Goal: Task Accomplishment & Management: Use online tool/utility

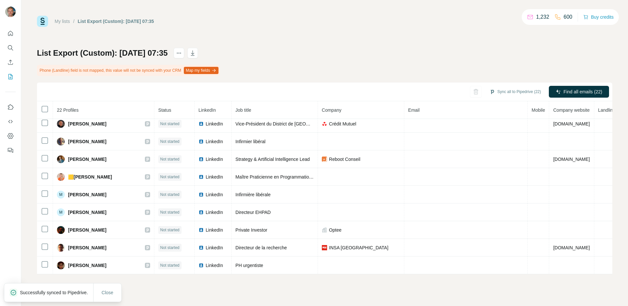
scroll to position [234, 0]
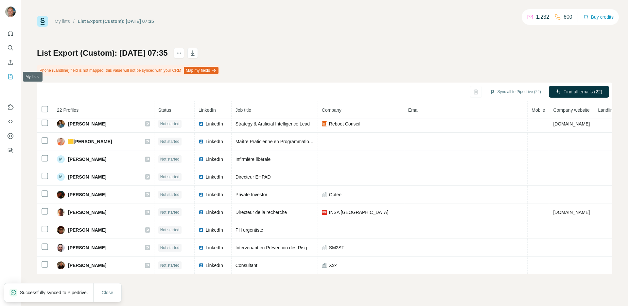
click at [9, 74] on icon "My lists" at bounding box center [10, 76] width 7 height 7
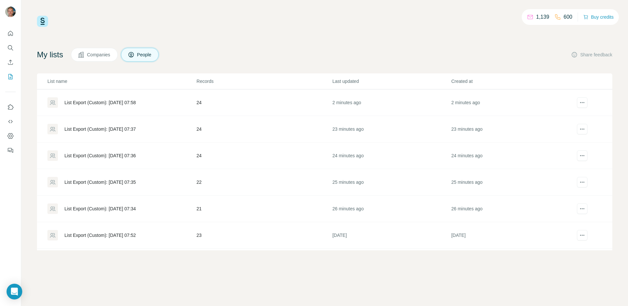
click at [135, 208] on div "List Export (Custom): [DATE] 07:34" at bounding box center [99, 208] width 71 height 7
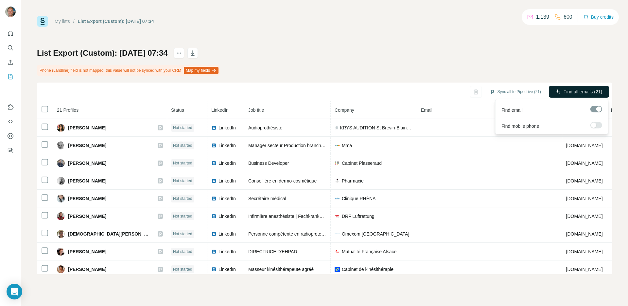
click at [592, 88] on span "Find all emails (21)" at bounding box center [583, 91] width 39 height 7
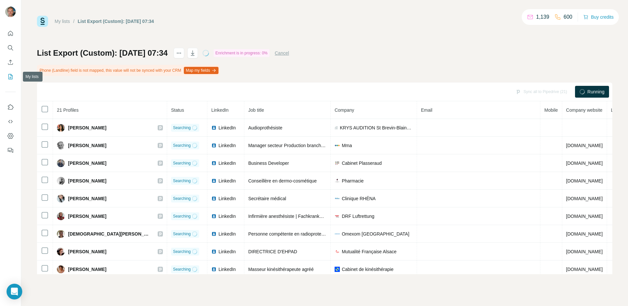
click at [11, 76] on icon "My lists" at bounding box center [10, 76] width 7 height 7
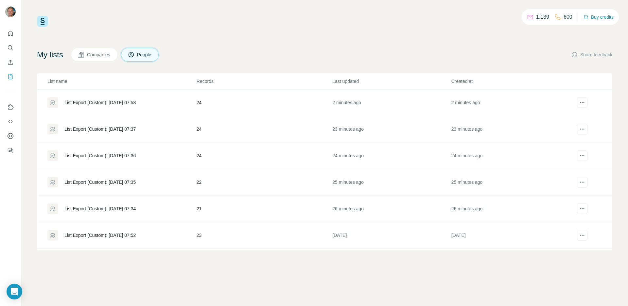
click at [132, 185] on div "List Export (Custom): [DATE] 07:35" at bounding box center [99, 182] width 71 height 7
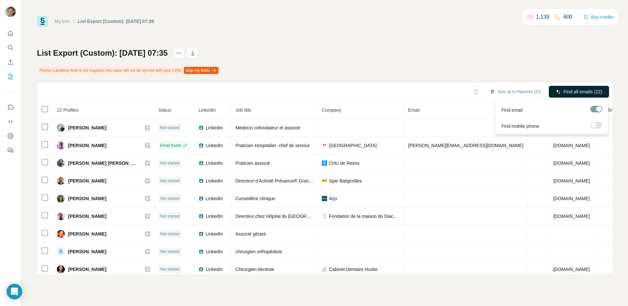
click at [586, 87] on button "Find all emails (22)" at bounding box center [579, 92] width 60 height 12
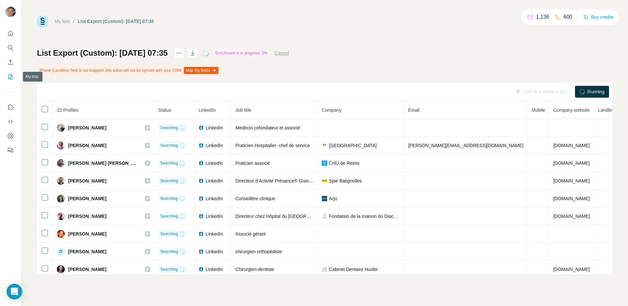
click at [9, 81] on button "My lists" at bounding box center [10, 77] width 10 height 12
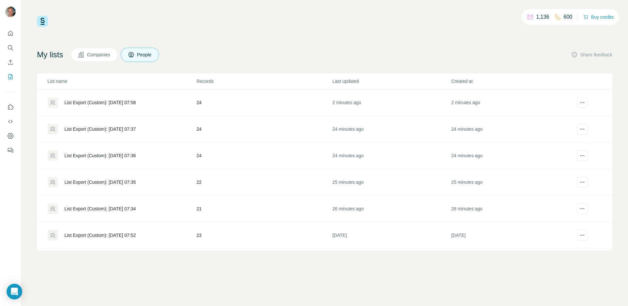
click at [115, 160] on div "List Export (Custom): [DATE] 07:36" at bounding box center [121, 155] width 149 height 10
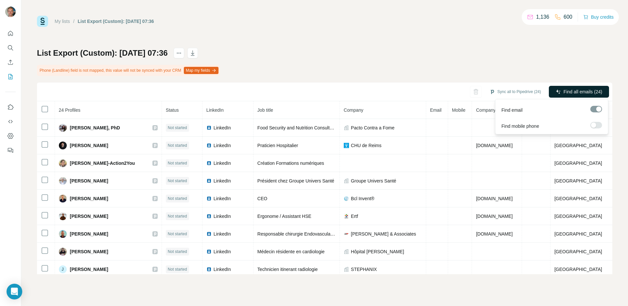
click at [595, 92] on span "Find all emails (24)" at bounding box center [583, 91] width 39 height 7
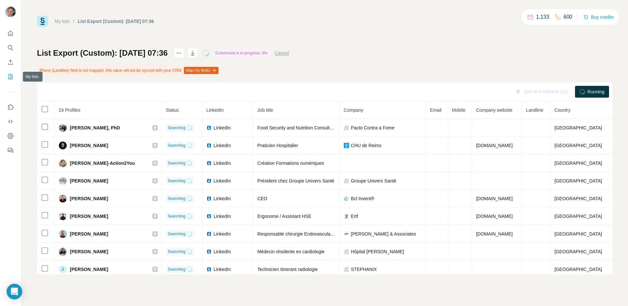
click at [11, 74] on icon "My lists" at bounding box center [11, 76] width 4 height 5
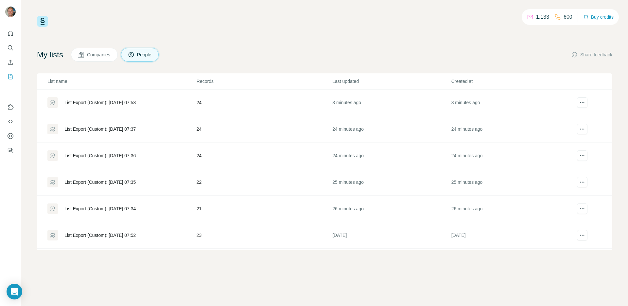
click at [136, 127] on div "List Export (Custom): [DATE] 07:37" at bounding box center [99, 129] width 71 height 7
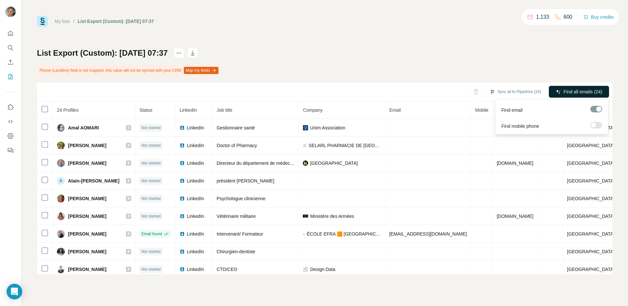
click at [588, 94] on span "Find all emails (24)" at bounding box center [583, 91] width 39 height 7
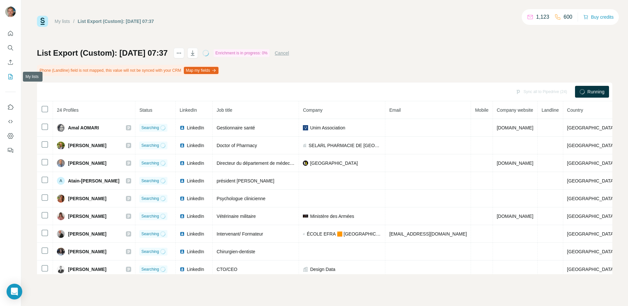
click at [6, 77] on button "My lists" at bounding box center [10, 77] width 10 height 12
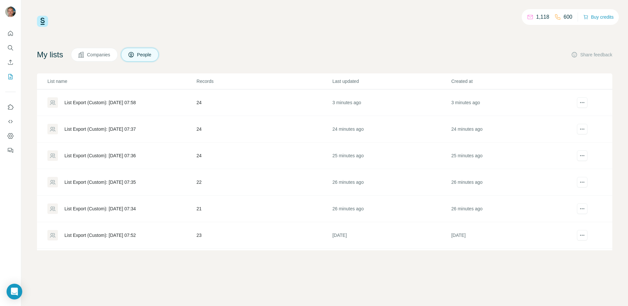
click at [109, 100] on div "List Export (Custom): [DATE] 07:58" at bounding box center [99, 102] width 71 height 7
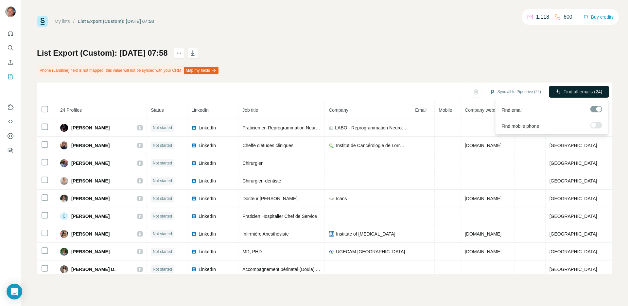
click at [577, 94] on span "Find all emails (24)" at bounding box center [583, 91] width 39 height 7
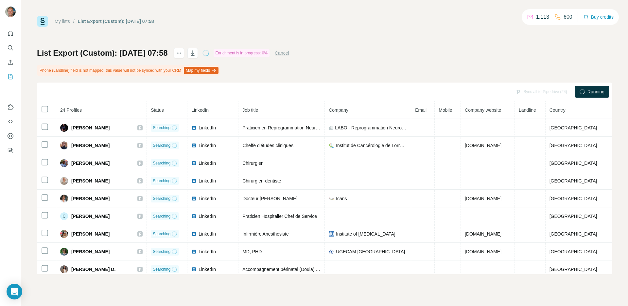
click at [509, 71] on div "List Export (Custom): [DATE] 07:58 Enrichment is in progress: 0% Cancel Phone (…" at bounding box center [325, 161] width 576 height 226
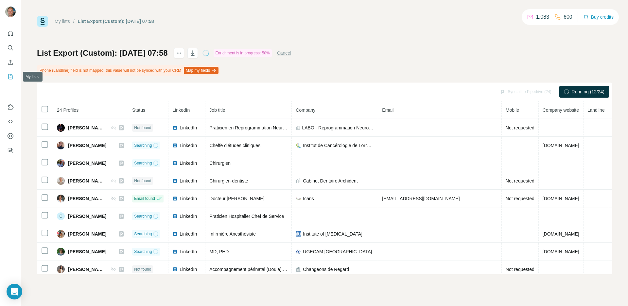
click at [9, 76] on icon "My lists" at bounding box center [10, 76] width 7 height 7
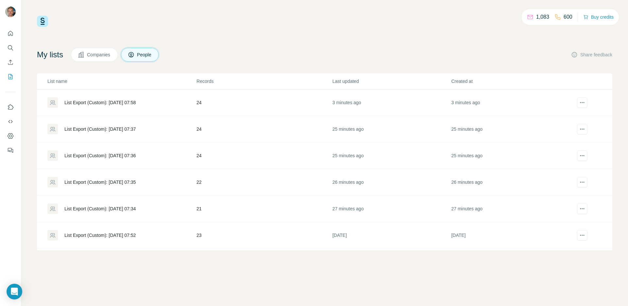
click at [136, 208] on div "List Export (Custom): [DATE] 07:34" at bounding box center [99, 208] width 71 height 7
